Goal: Navigation & Orientation: Find specific page/section

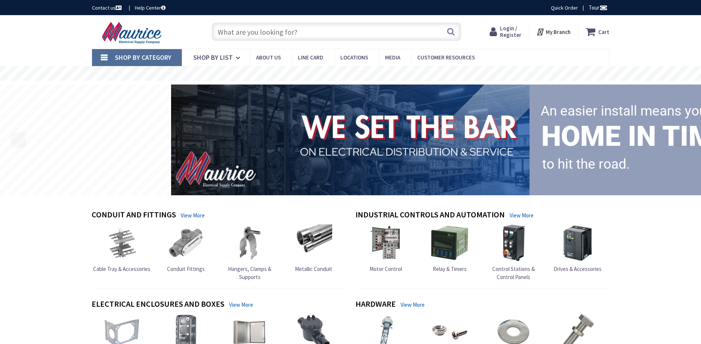
click at [270, 31] on input "text" at bounding box center [336, 32] width 249 height 18
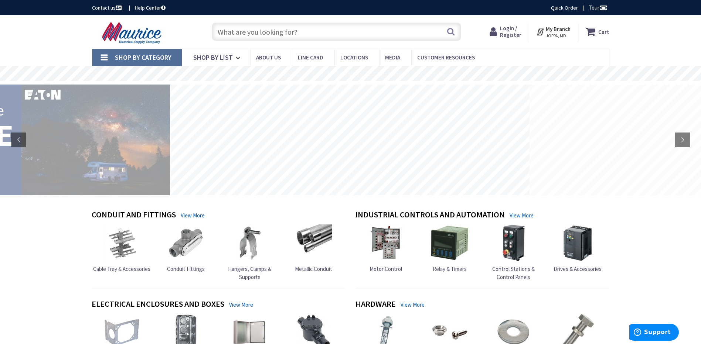
click at [554, 29] on strong "My Branch" at bounding box center [558, 28] width 25 height 7
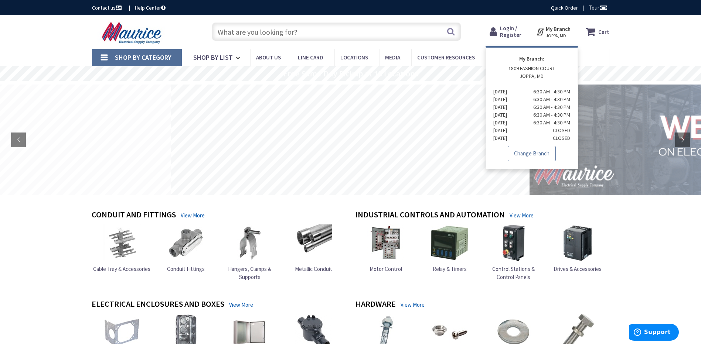
click at [533, 155] on link "Change Branch" at bounding box center [532, 154] width 48 height 16
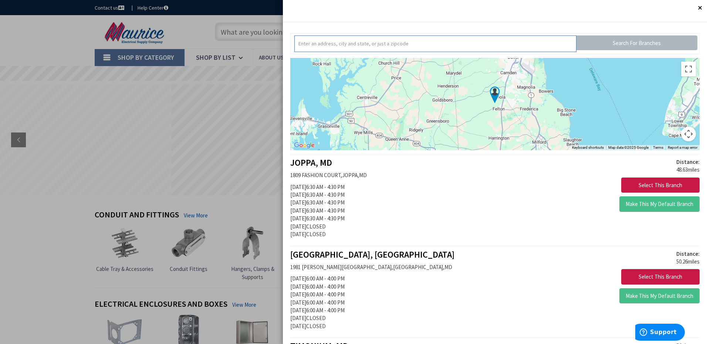
click at [384, 42] on input "text" at bounding box center [435, 43] width 282 height 17
type input "20705"
click at [600, 47] on input "Search For Branches" at bounding box center [636, 42] width 121 height 15
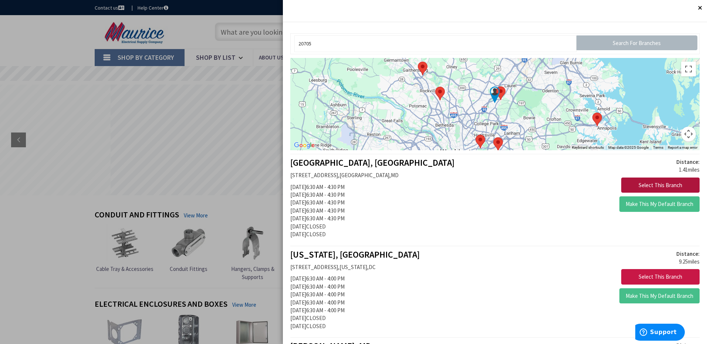
click at [647, 184] on button "Select This Branch" at bounding box center [660, 186] width 78 height 16
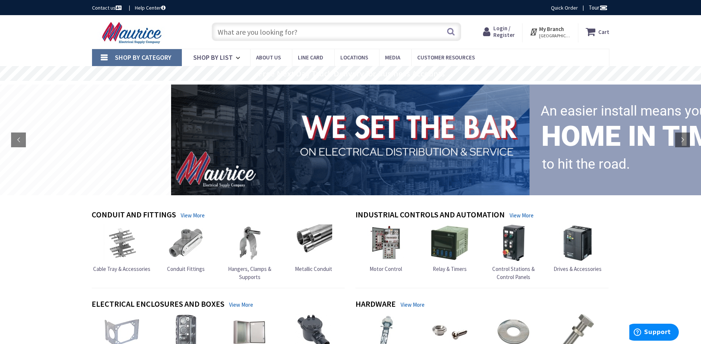
click at [556, 27] on strong "My Branch" at bounding box center [551, 28] width 25 height 7
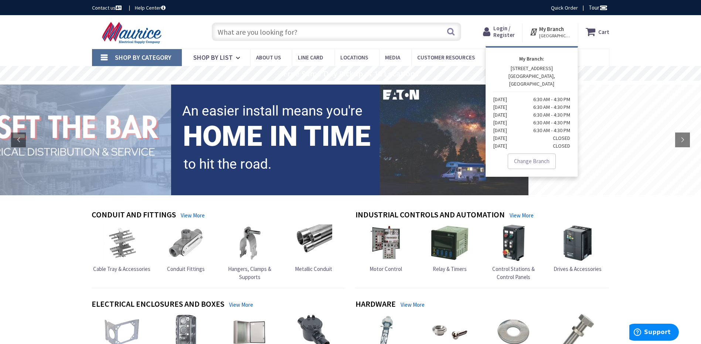
click at [531, 68] on p "12200 OLD BALTIMORE PIKE BELTSVILLE, MD Monday 6:30 AM - 4:30 PM Tuesday 6:30 A…" at bounding box center [531, 107] width 77 height 85
click at [348, 74] on span "Locations" at bounding box center [348, 72] width 21 height 7
